Goal: Transaction & Acquisition: Purchase product/service

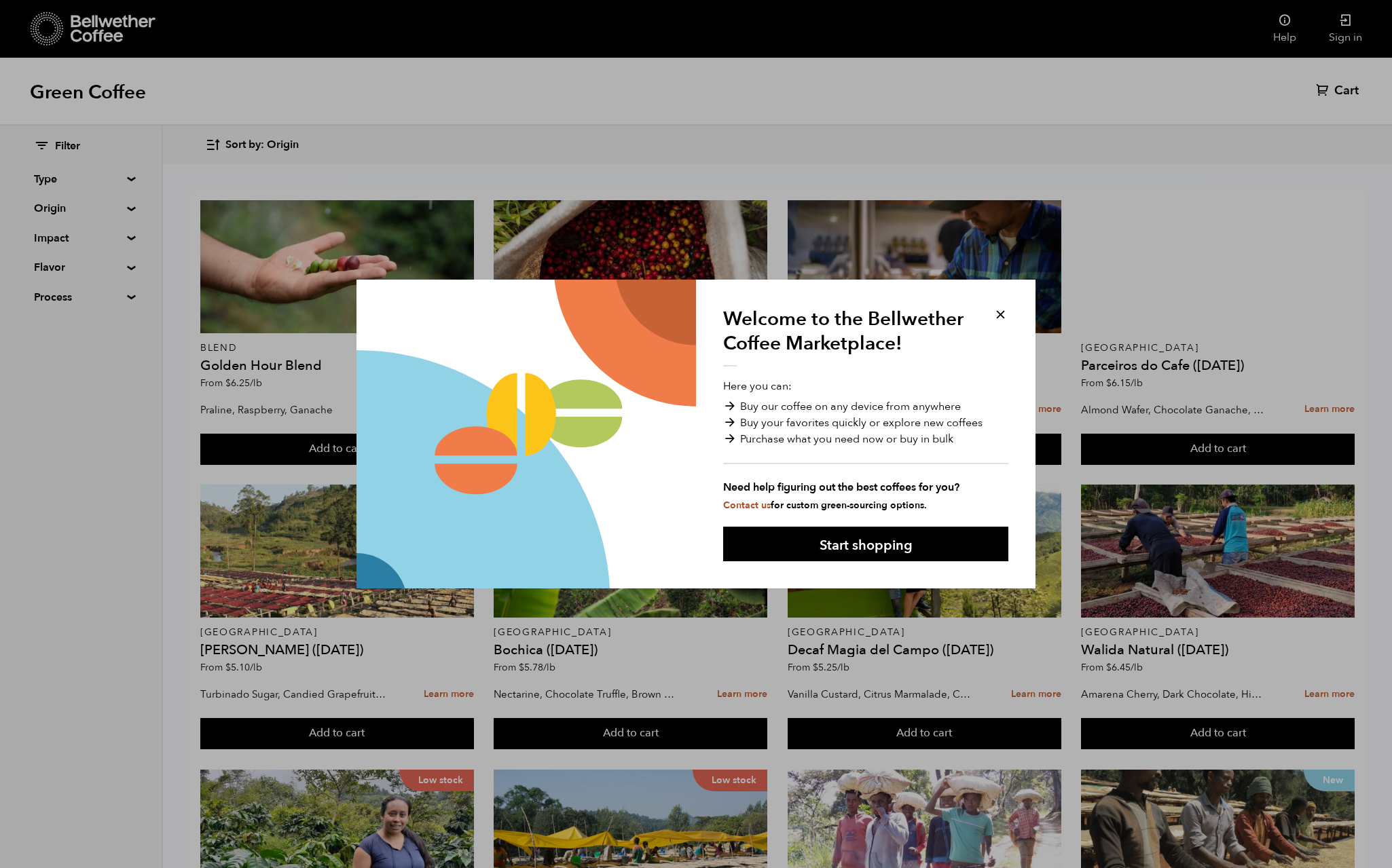
click at [998, 317] on button at bounding box center [1000, 314] width 16 height 16
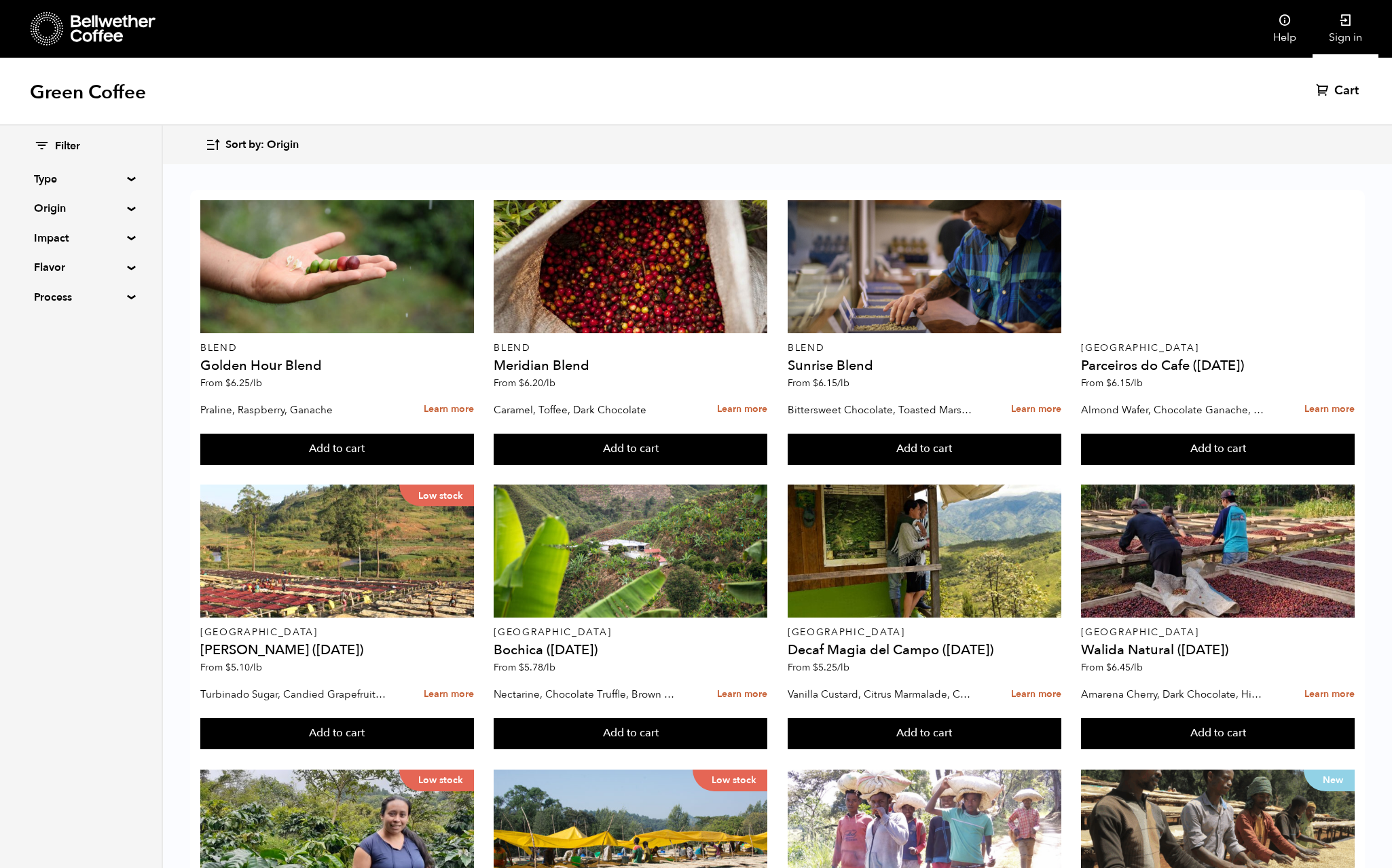
click at [1347, 29] on link "Sign in" at bounding box center [1345, 29] width 65 height 58
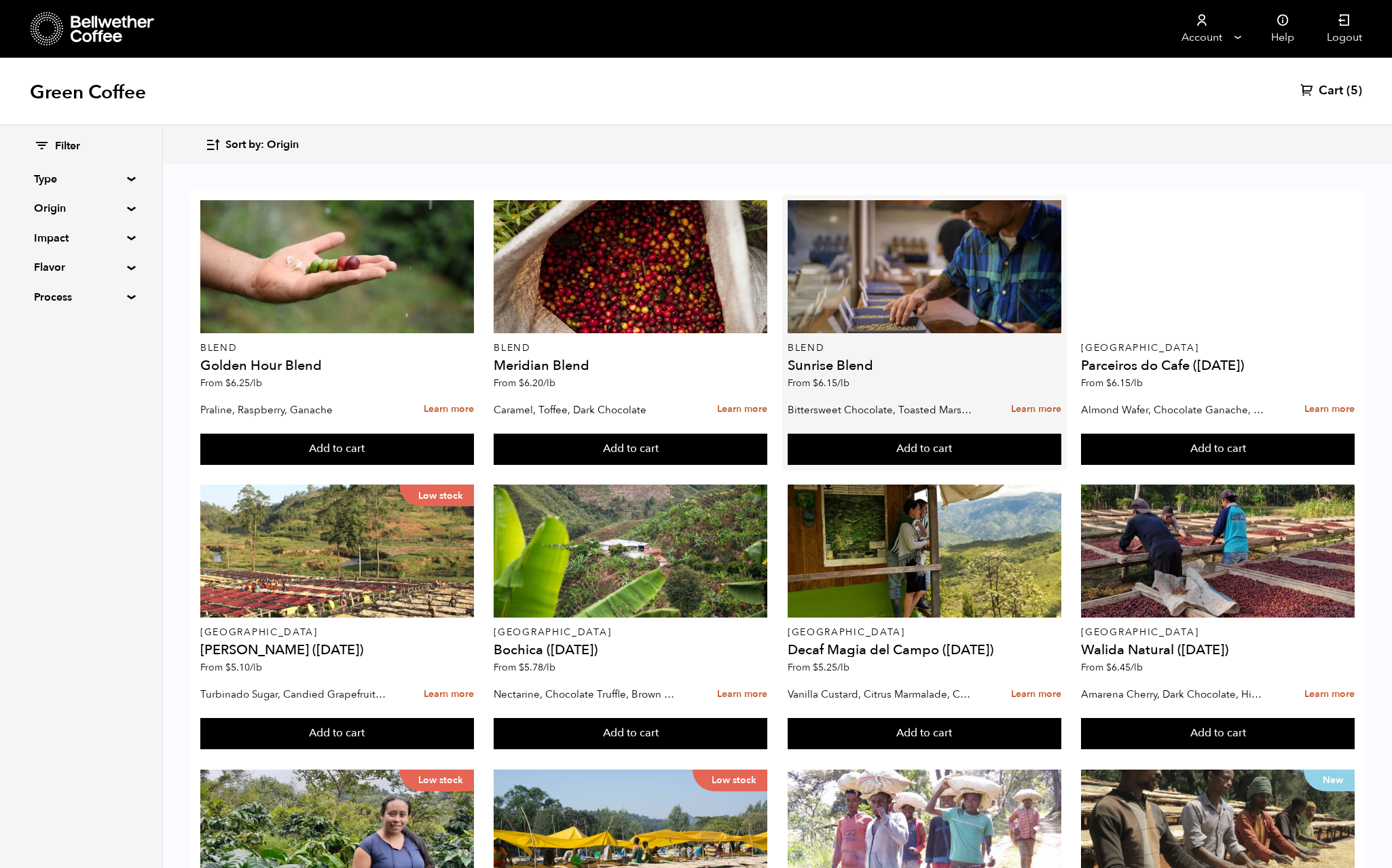
scroll to position [780, 0]
